Goal: Check status: Check status

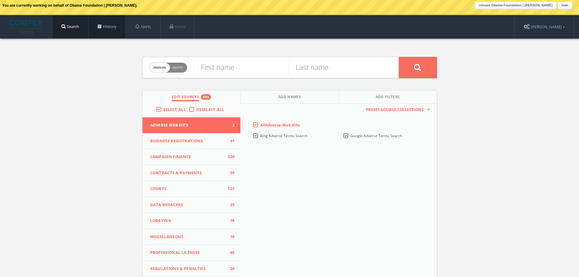
click at [113, 32] on link "History" at bounding box center [106, 26] width 37 height 23
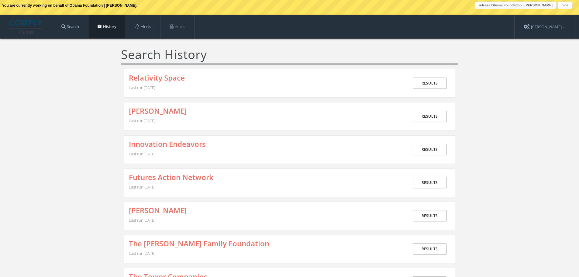
drag, startPoint x: 230, startPoint y: 127, endPoint x: 229, endPoint y: 121, distance: 5.8
click at [230, 128] on div "[PERSON_NAME] Last run [DATE] Results" at bounding box center [289, 116] width 331 height 29
click at [236, 85] on div "Relativity Space Last run [DATE]" at bounding box center [269, 83] width 280 height 19
click at [424, 85] on link "Results" at bounding box center [429, 83] width 33 height 11
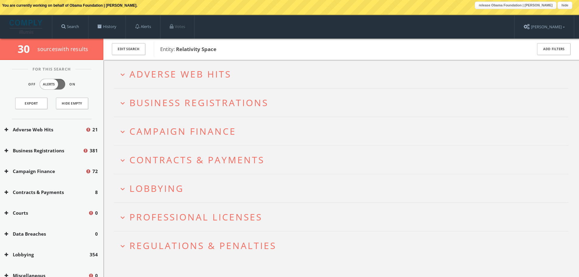
click at [85, 127] on div "Adverse Web Hits 21" at bounding box center [51, 129] width 103 height 21
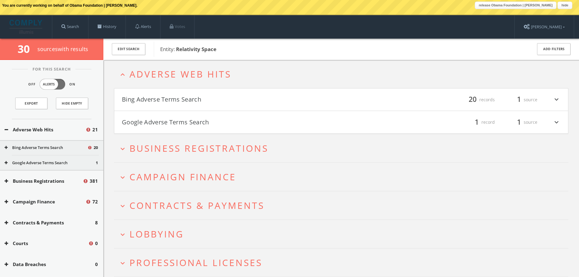
click at [50, 49] on span "source s with results" at bounding box center [62, 48] width 51 height 7
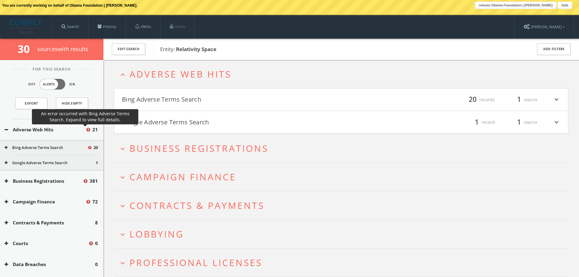
click at [86, 130] on icon at bounding box center [89, 130] width 6 height 6
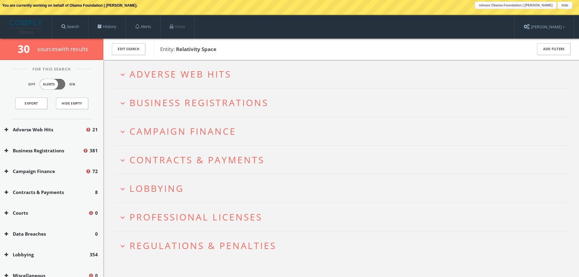
click at [66, 128] on button "Adverse Web Hits" at bounding box center [45, 129] width 81 height 7
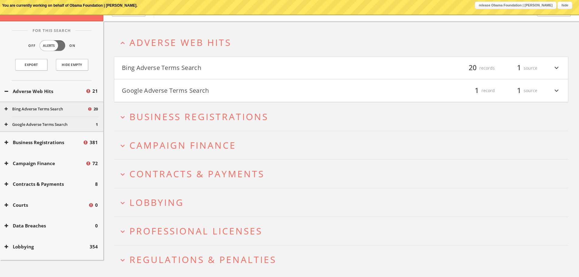
scroll to position [39, 0]
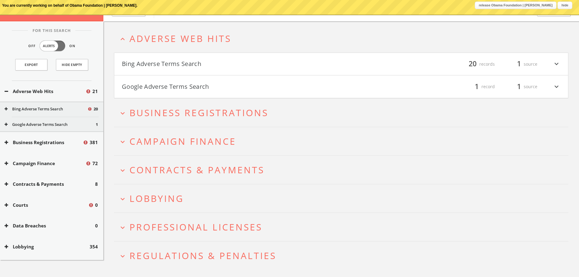
click at [320, 78] on h4 "Google Adverse Terms Search filter_list 1 record 1 source expand_more" at bounding box center [341, 86] width 454 height 23
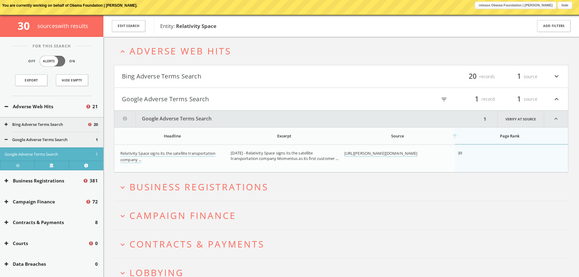
click at [325, 84] on h4 "Bing Adverse Terms Search filter_list 20 records 1 source expand_more" at bounding box center [341, 76] width 454 height 23
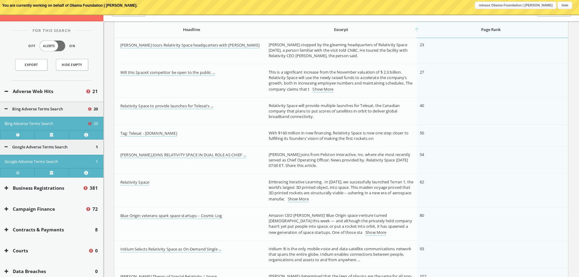
scroll to position [165, 0]
